Goal: Check status: Check status

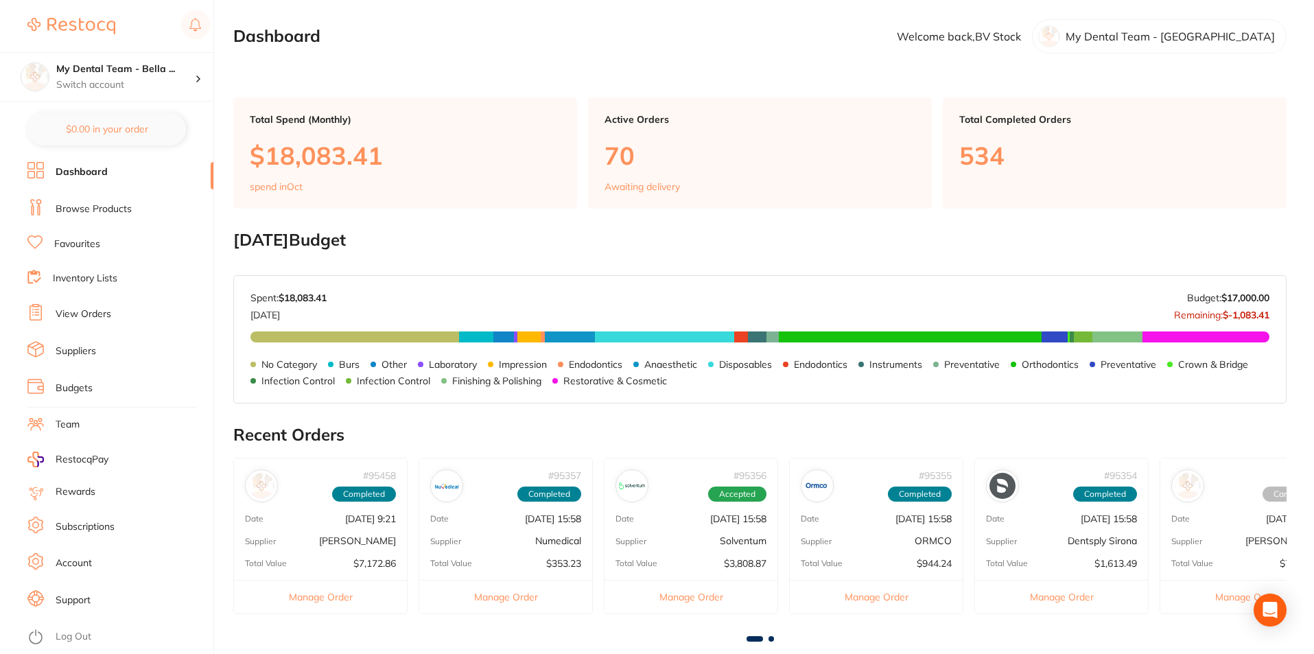
click at [110, 314] on link "View Orders" at bounding box center [84, 314] width 56 height 14
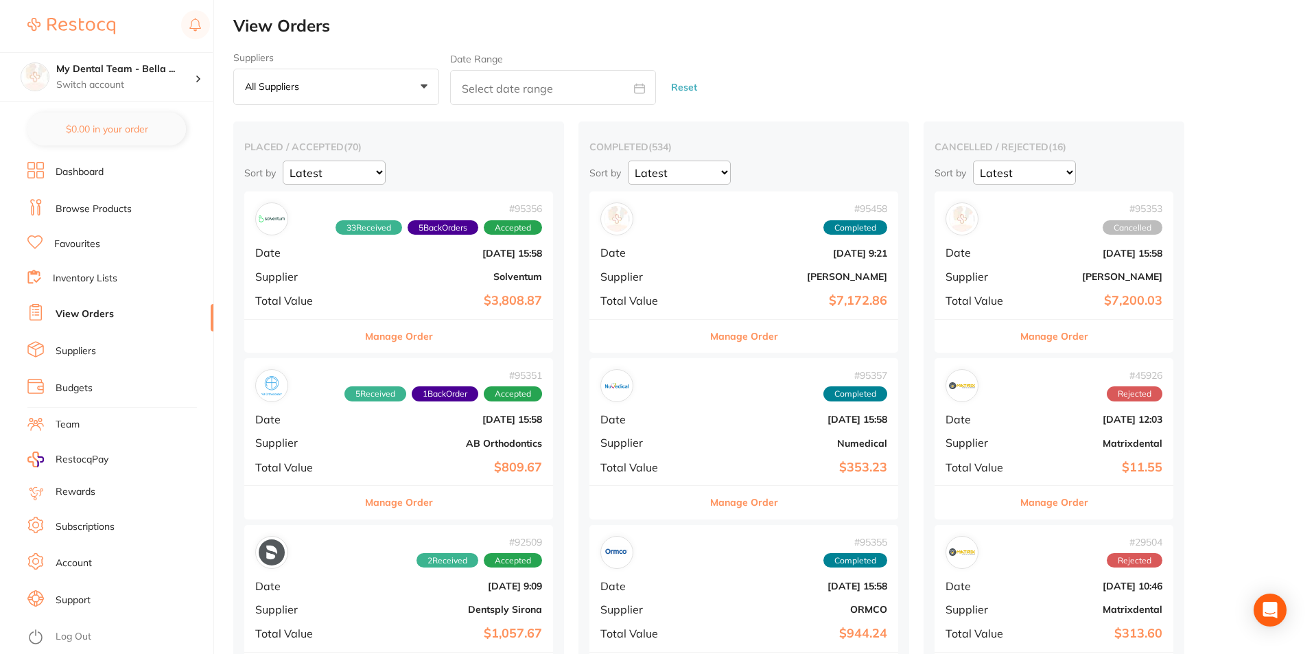
click at [396, 337] on button "Manage Order" at bounding box center [399, 336] width 68 height 33
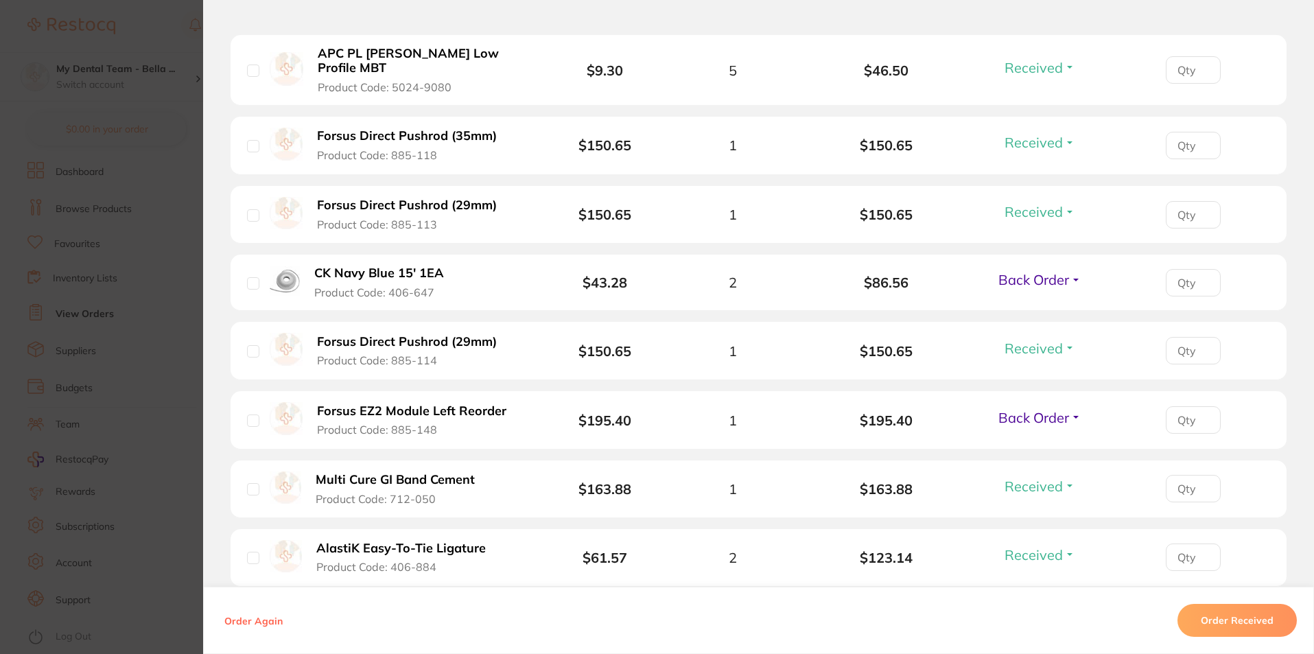
scroll to position [1235, 0]
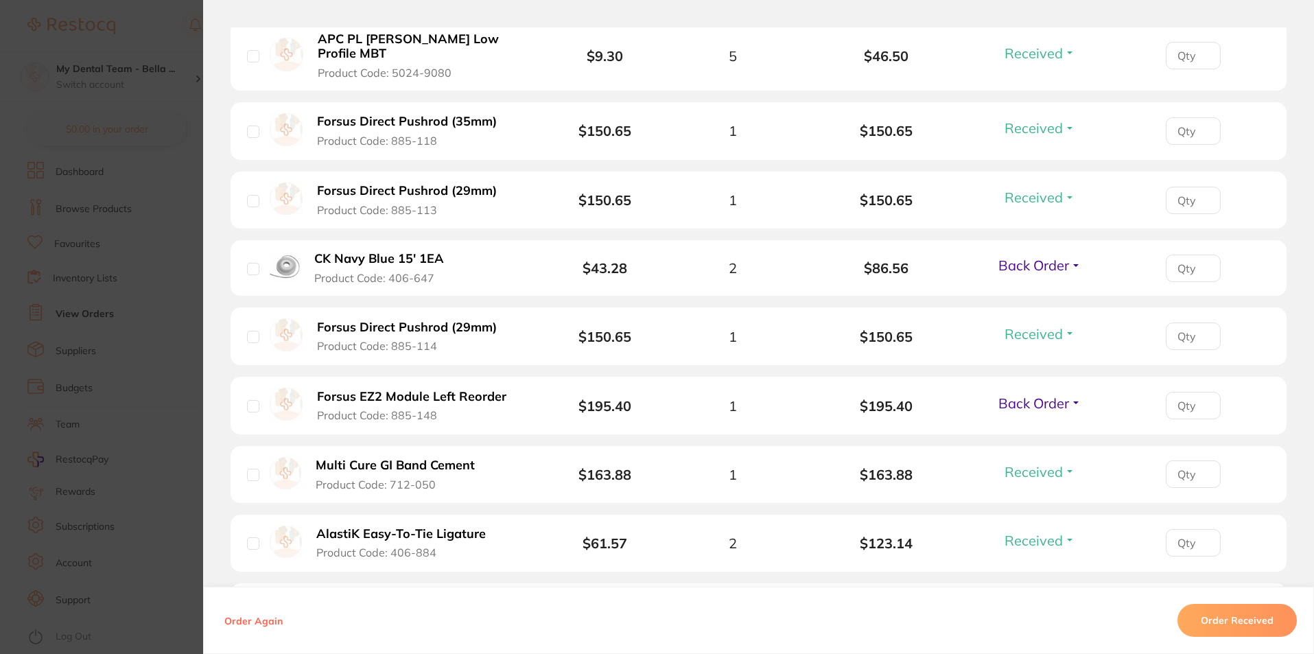
click at [127, 211] on section "Order ID: Restocq- 95356 Order Information 33 Received 5 Back Orders Accepted O…" at bounding box center [657, 327] width 1314 height 654
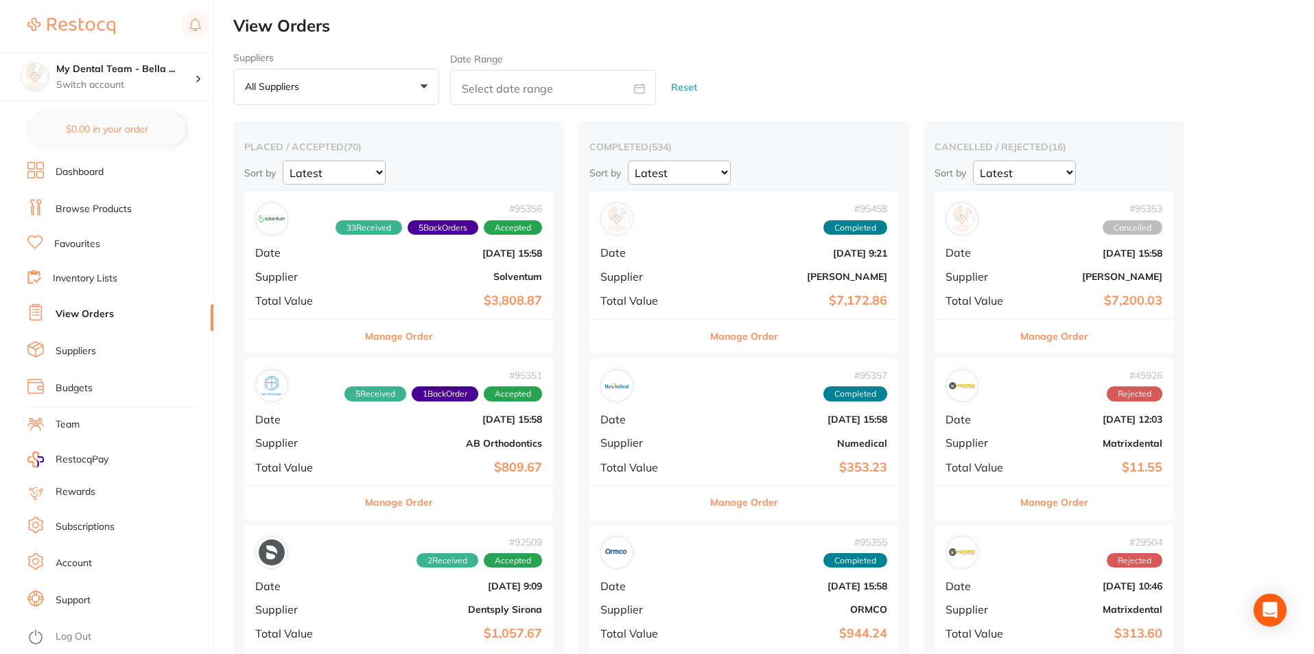
click at [415, 82] on button "All suppliers +0" at bounding box center [336, 87] width 206 height 37
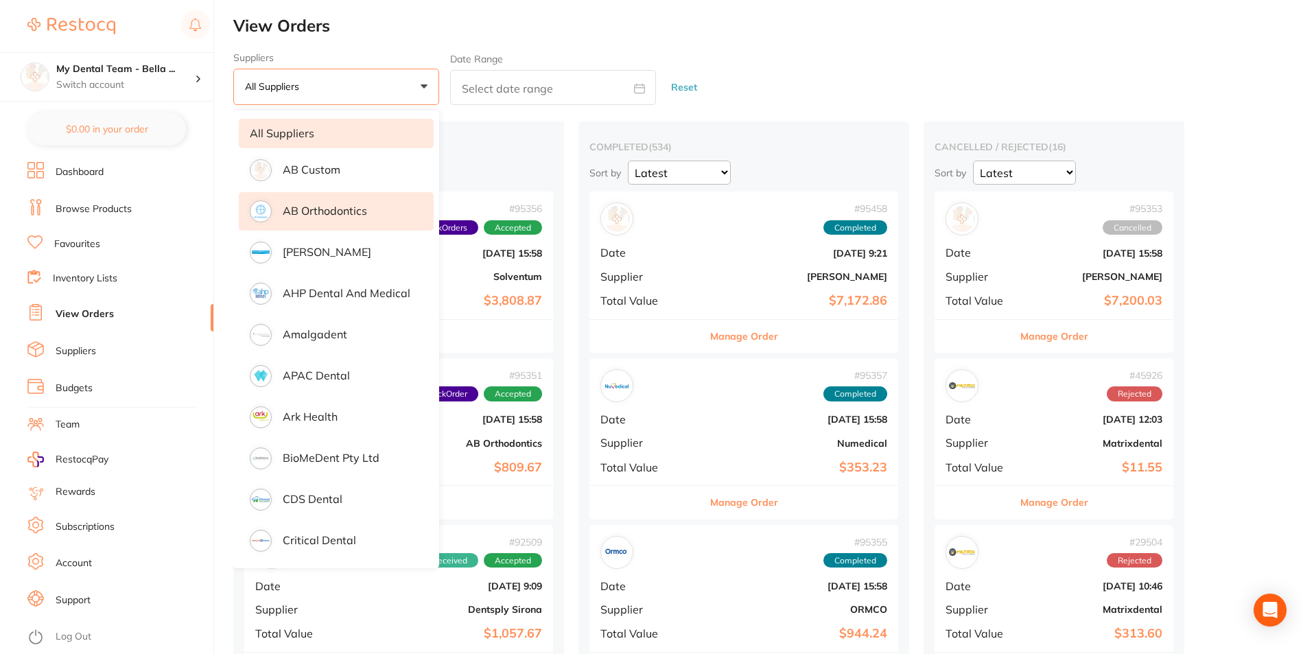
click at [380, 213] on li "AB Orthodontics" at bounding box center [336, 211] width 195 height 38
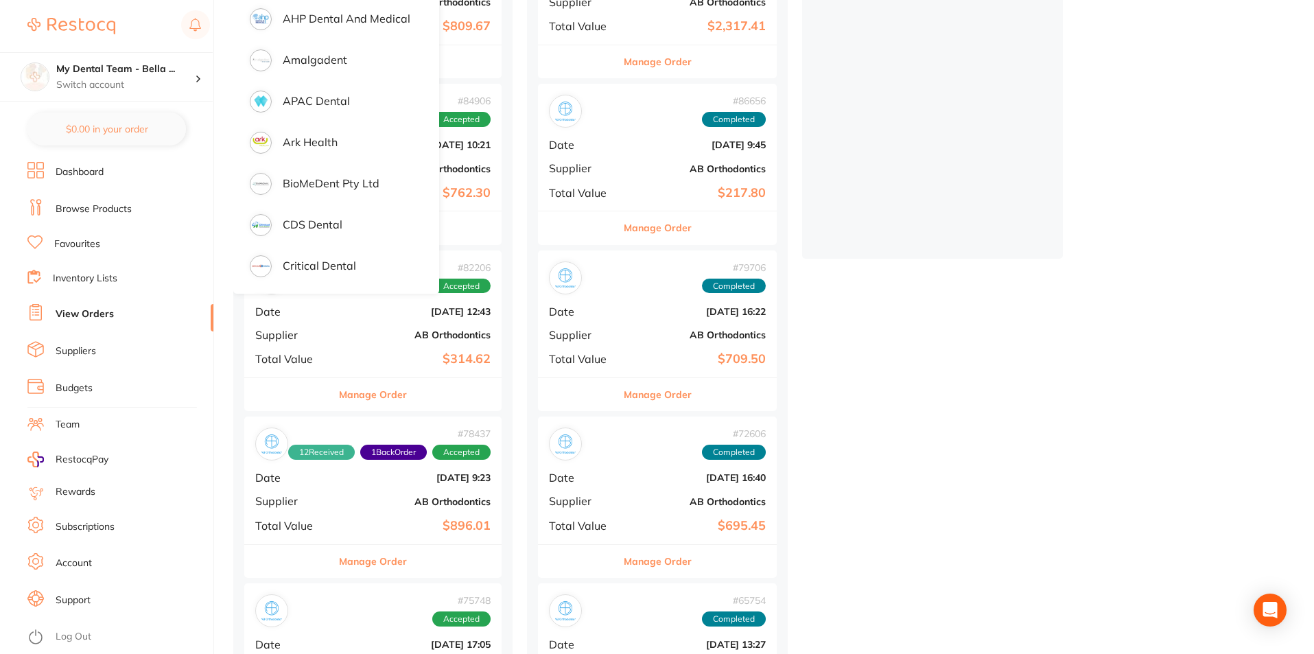
scroll to position [69, 0]
